Goal: Navigation & Orientation: Find specific page/section

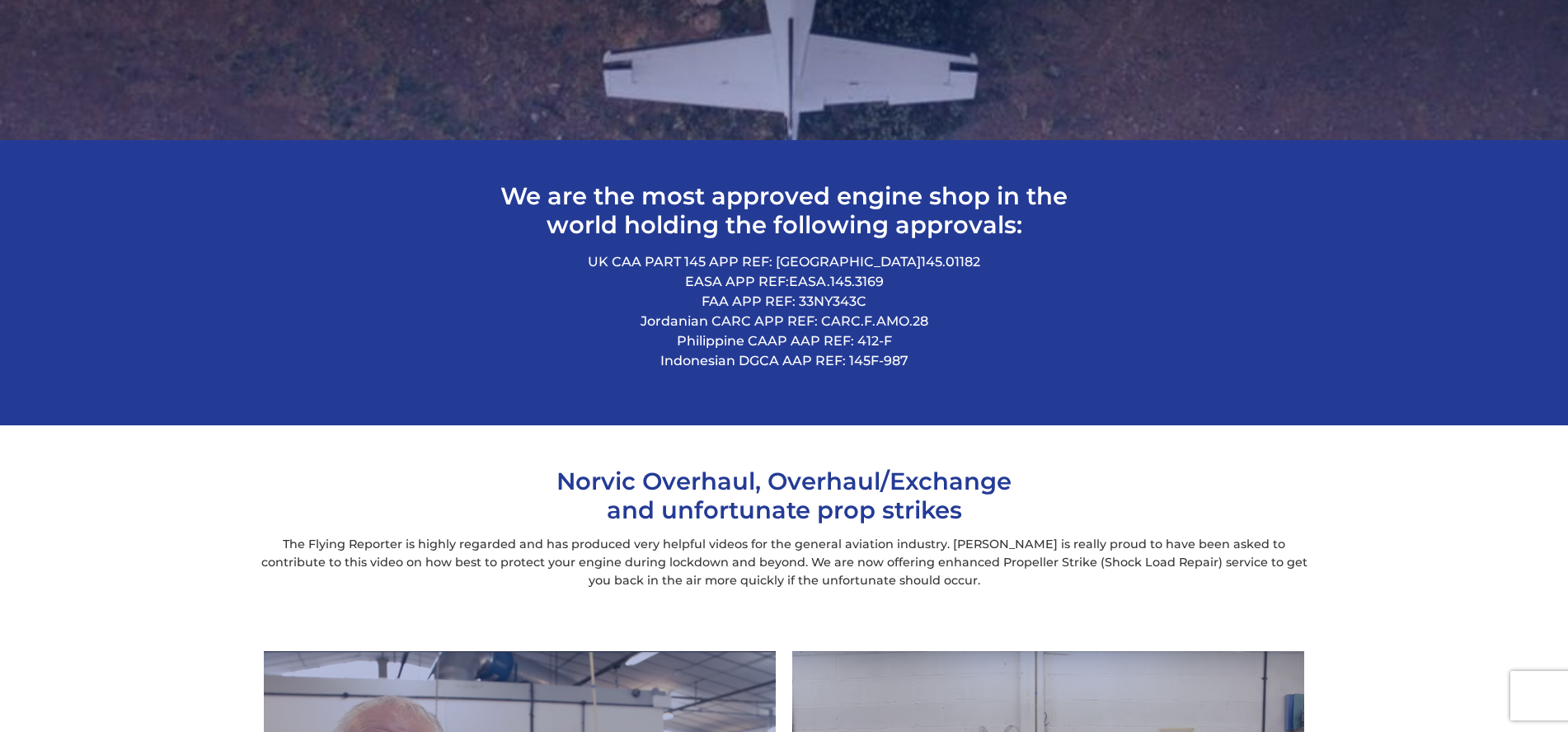
scroll to position [1124, 0]
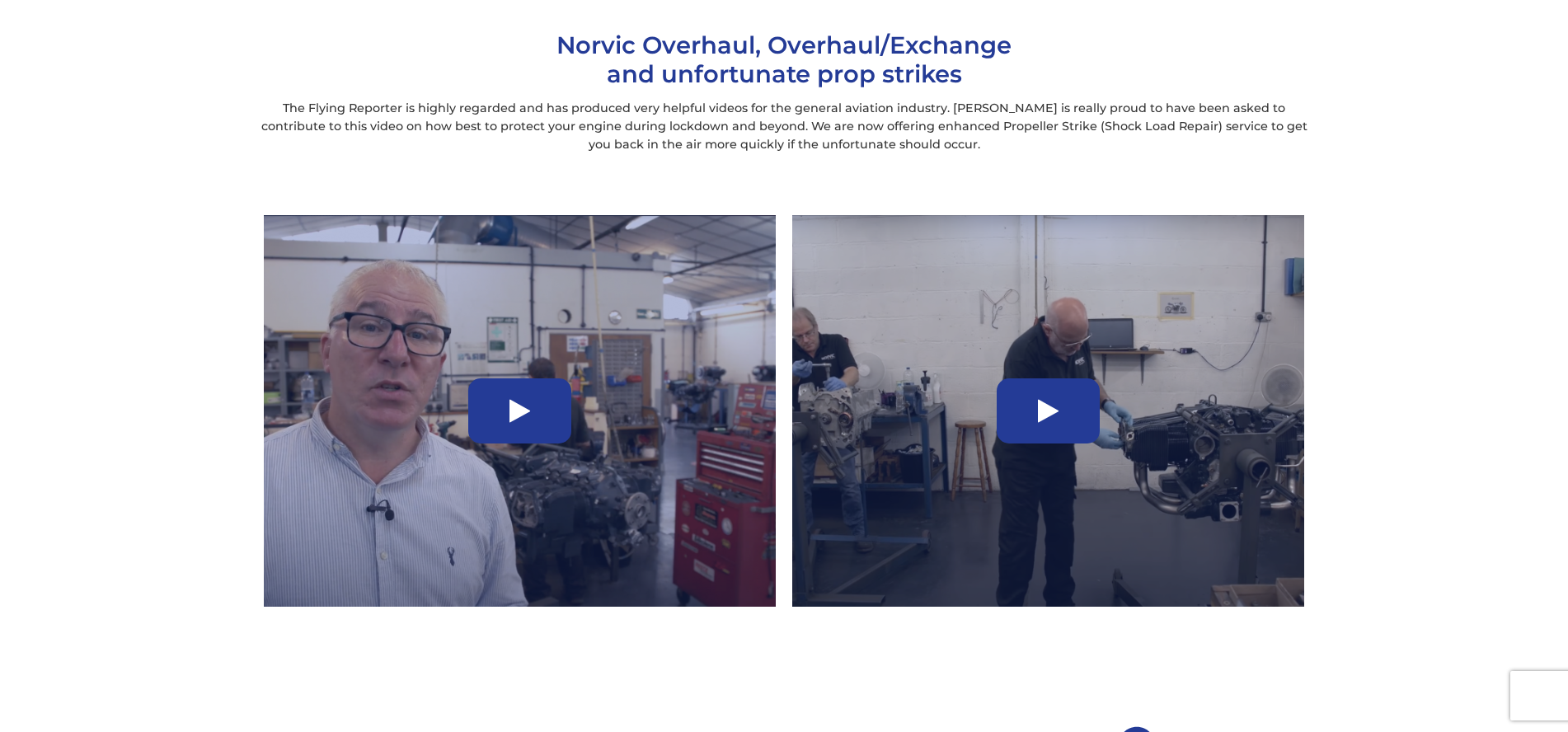
click at [519, 412] on icon at bounding box center [520, 412] width 21 height 26
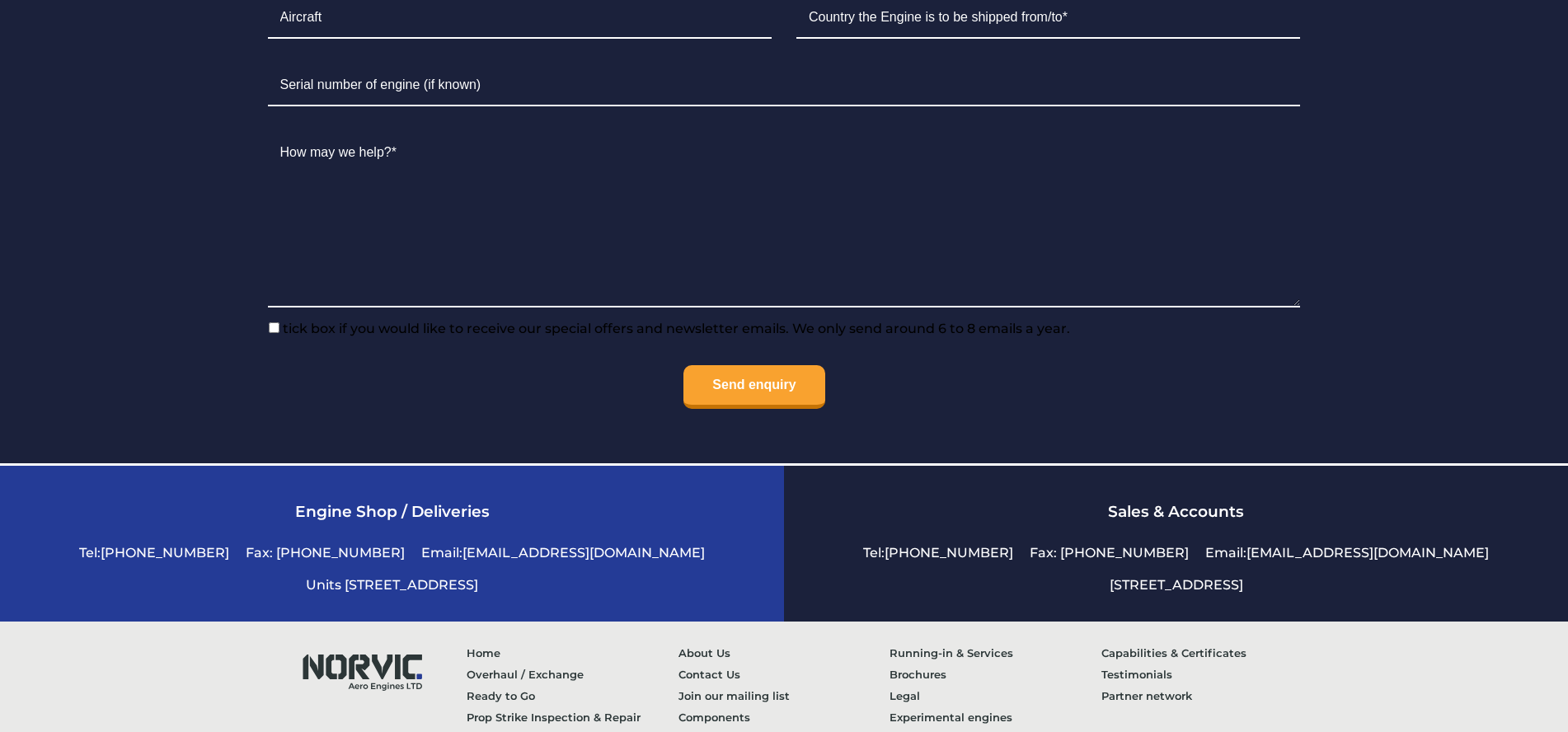
scroll to position [4090, 0]
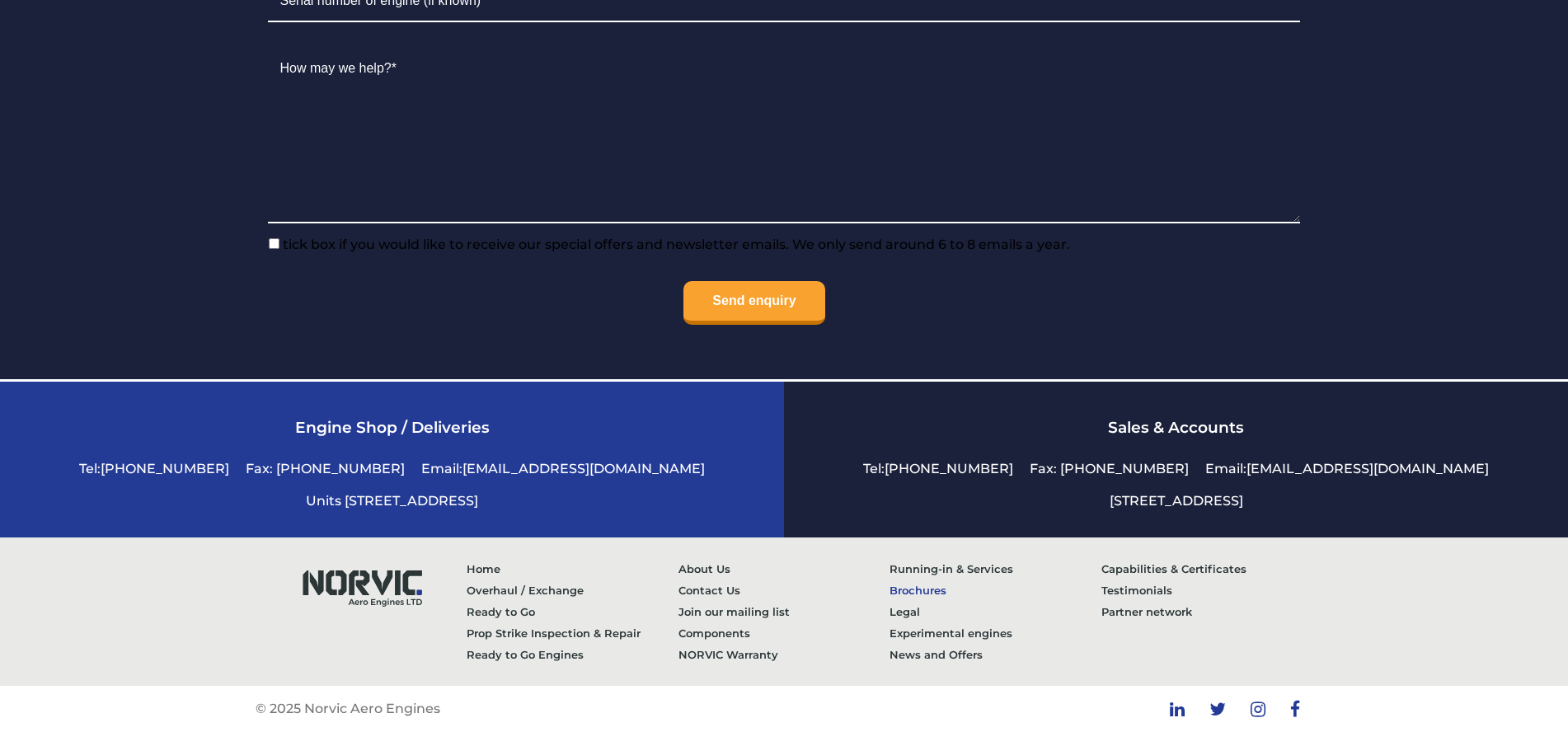
click at [915, 594] on link "Brochures" at bounding box center [996, 590] width 212 height 22
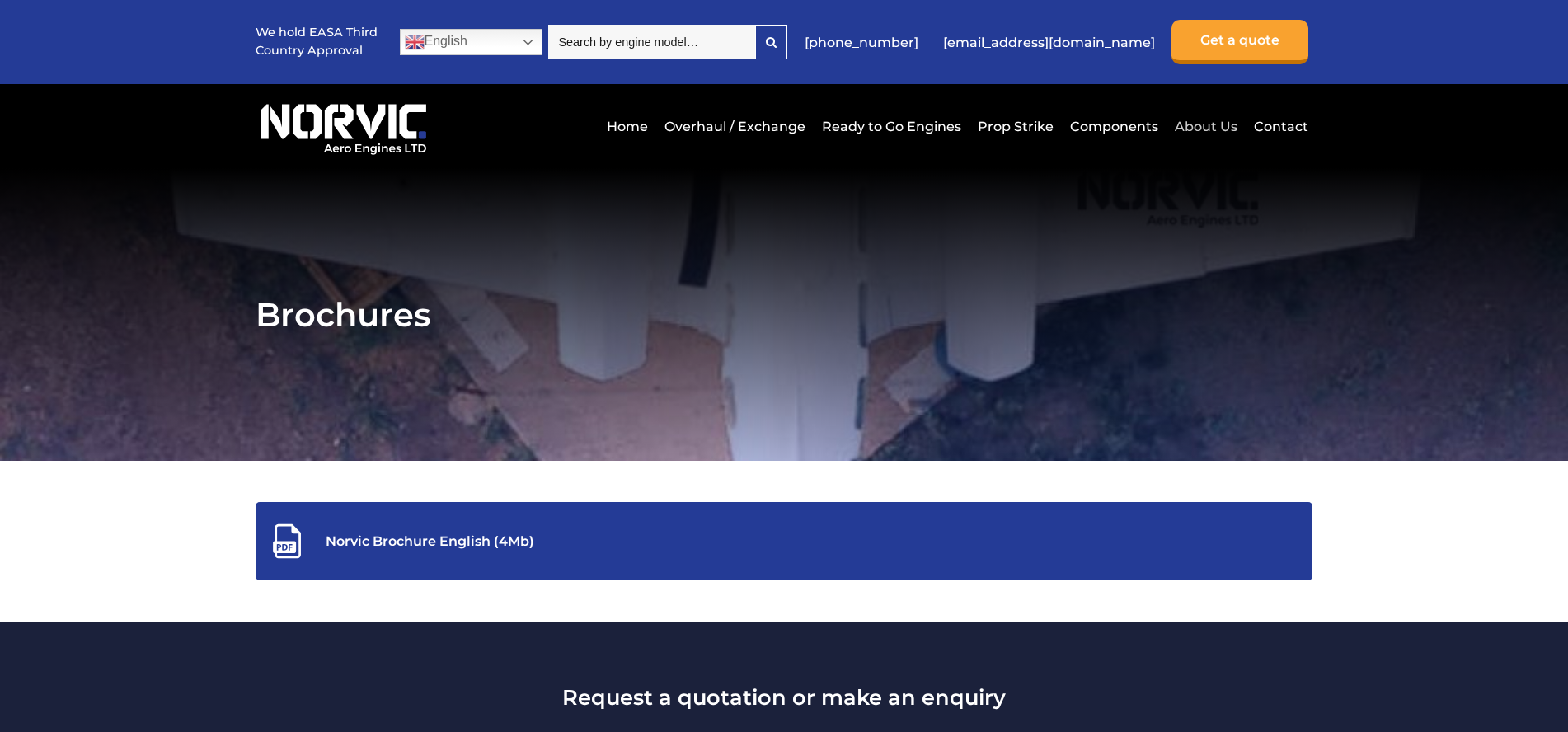
click at [1214, 128] on link "About Us" at bounding box center [1206, 126] width 71 height 41
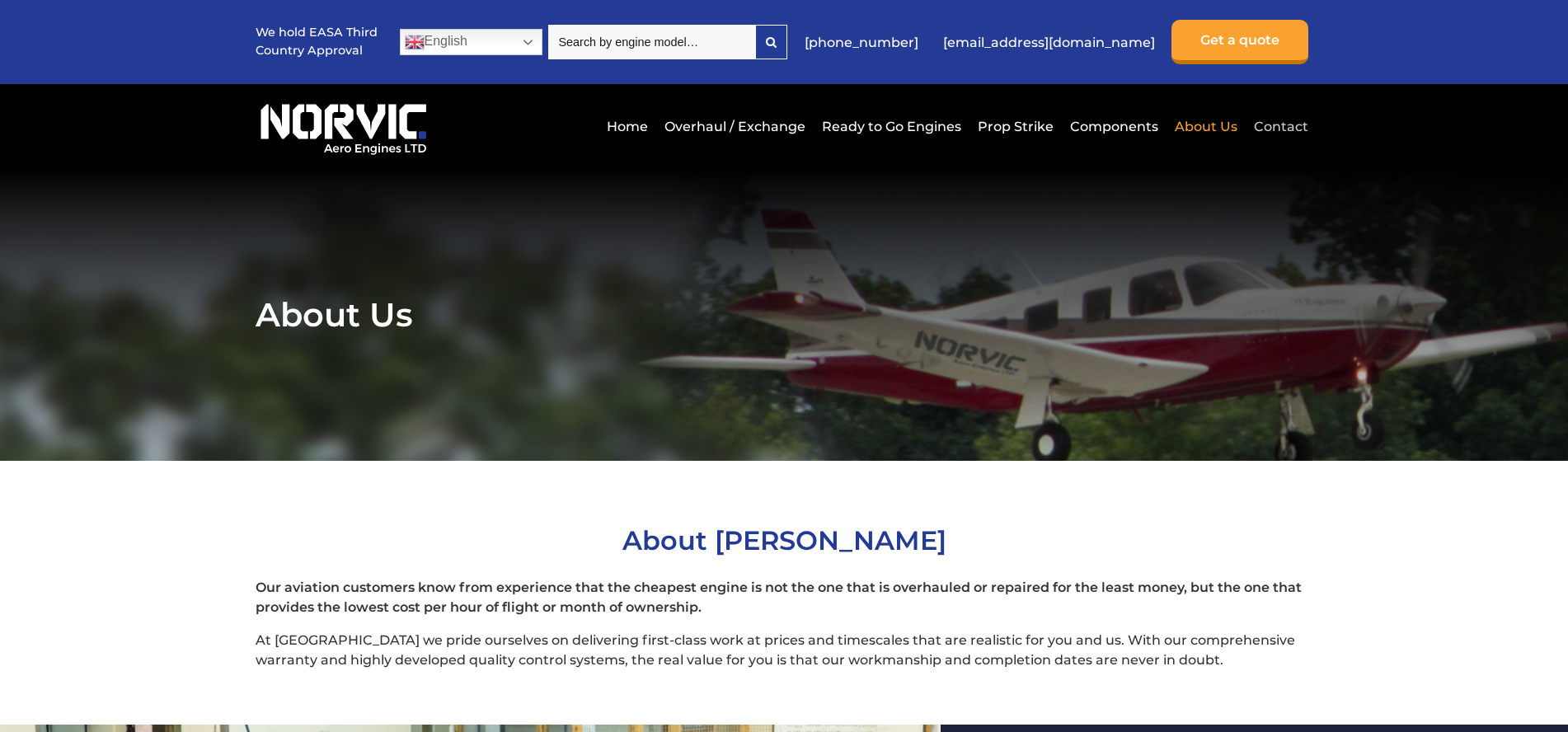
click at [1293, 131] on link "Contact" at bounding box center [1278, 126] width 58 height 41
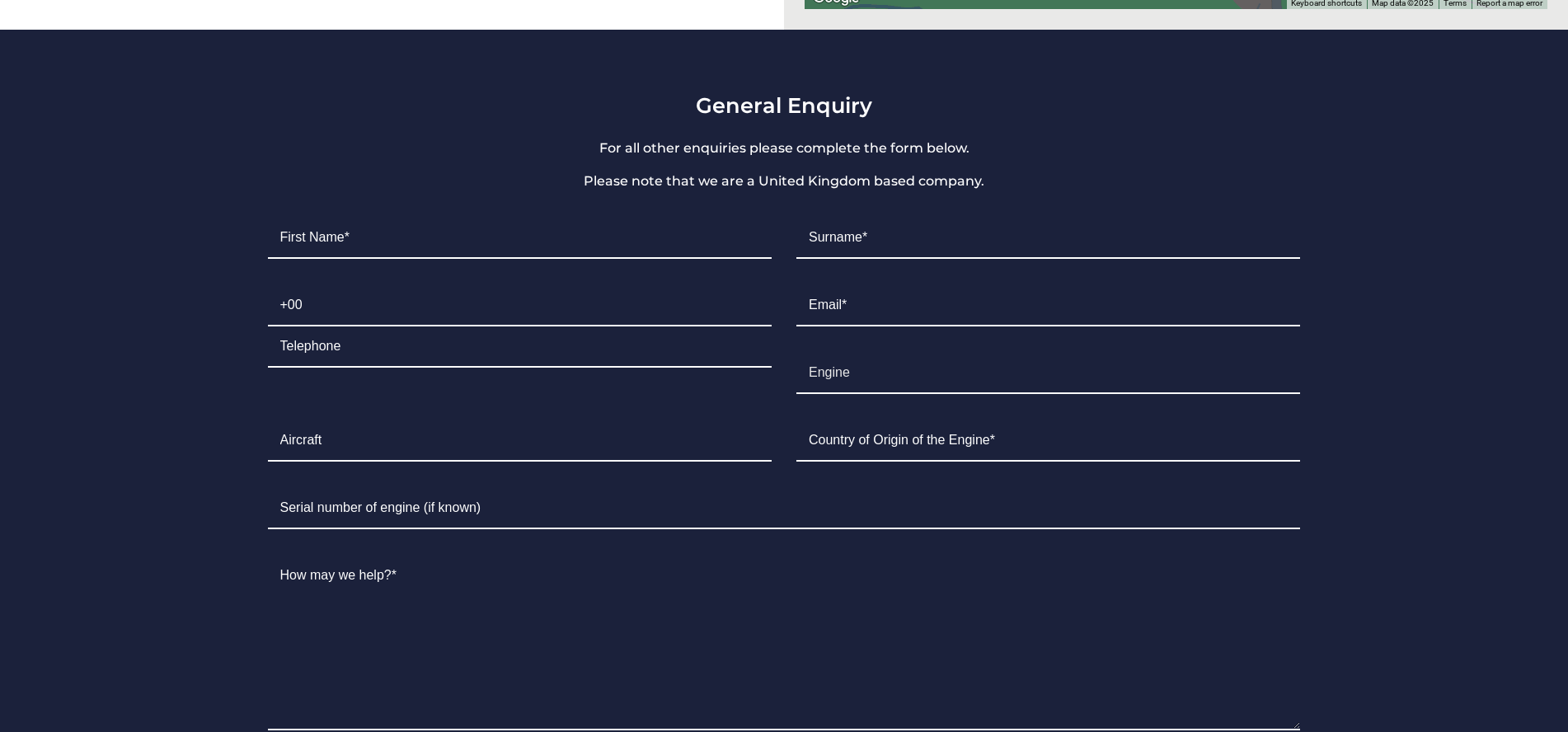
scroll to position [1333, 0]
